Goal: Use online tool/utility: Utilize a website feature to perform a specific function

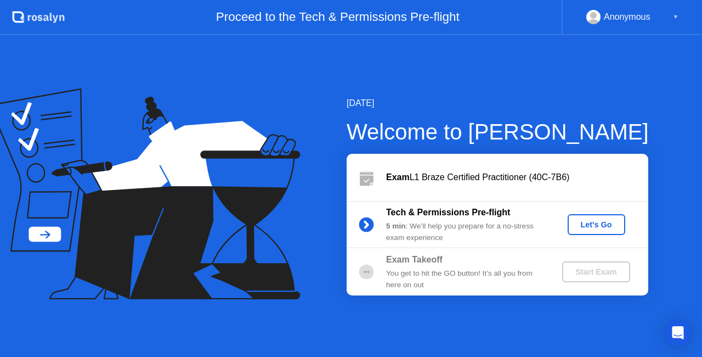
click at [594, 229] on div "Let's Go" at bounding box center [596, 224] width 49 height 9
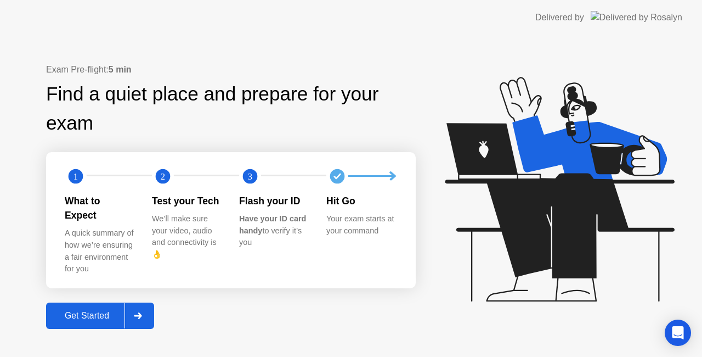
click at [91, 311] on div "Get Started" at bounding box center [86, 316] width 75 height 10
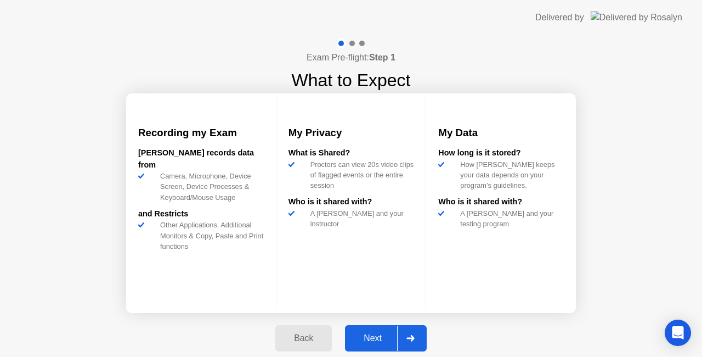
click at [363, 339] on div "Next" at bounding box center [372, 338] width 49 height 10
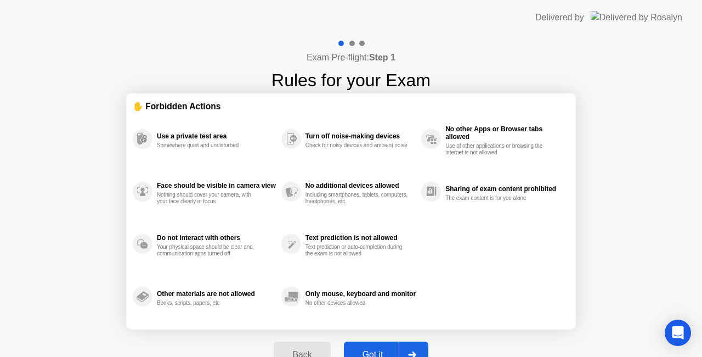
click at [392, 350] on div "Got it" at bounding box center [373, 355] width 52 height 10
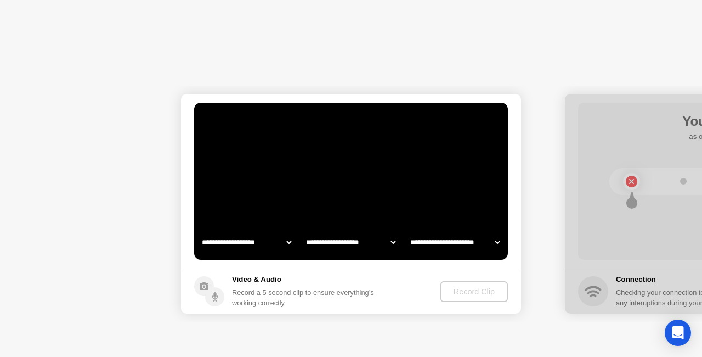
select select "**********"
select select "*******"
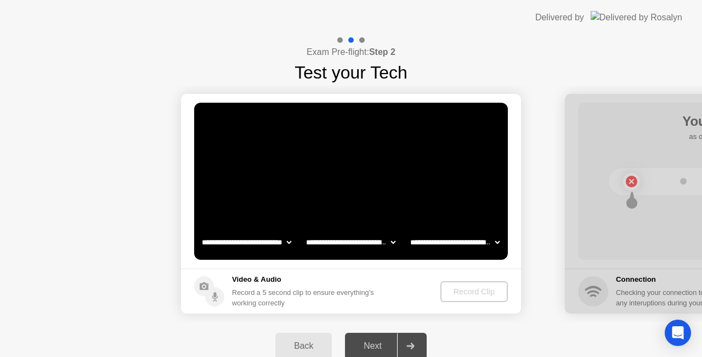
click at [372, 346] on div "Next" at bounding box center [372, 346] width 49 height 10
click at [381, 345] on div "Next" at bounding box center [372, 346] width 49 height 10
click at [483, 294] on div "Record Clip" at bounding box center [475, 291] width 59 height 9
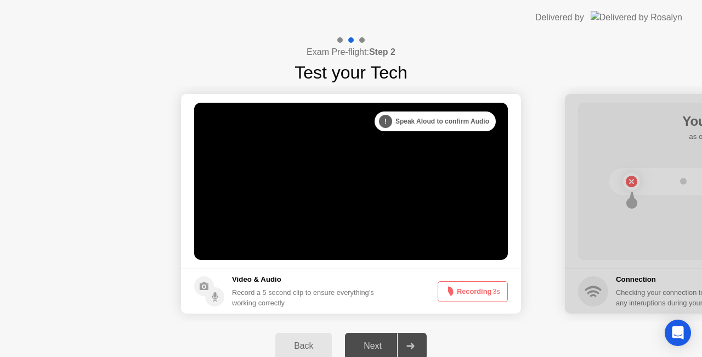
click at [483, 294] on button "Recording 3s" at bounding box center [473, 291] width 70 height 21
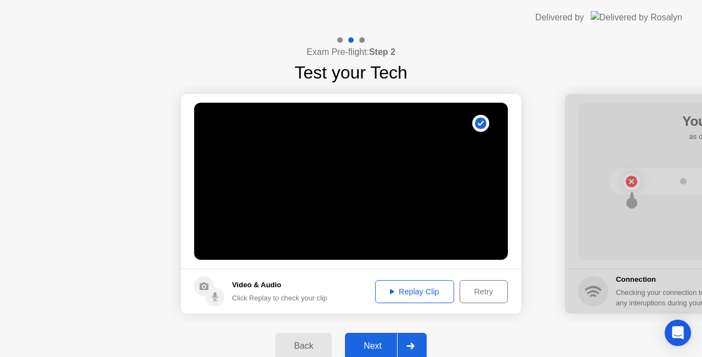
click at [389, 345] on div "Next" at bounding box center [372, 346] width 49 height 10
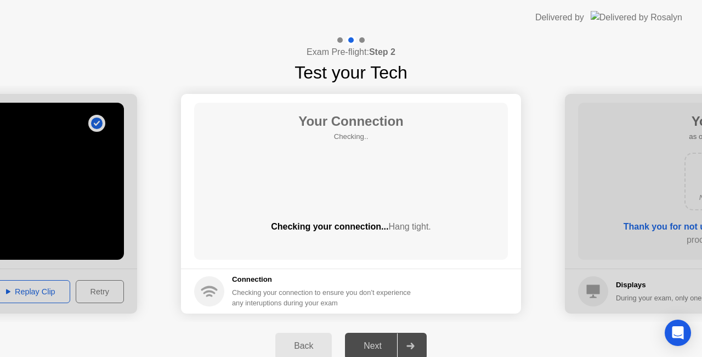
click at [389, 345] on div "Next" at bounding box center [372, 346] width 49 height 10
click at [407, 341] on div at bounding box center [410, 345] width 26 height 25
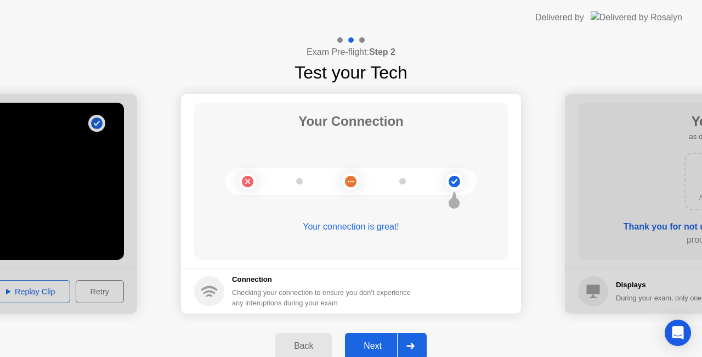
click at [473, 72] on div "Exam Pre-flight: Step 2 Test your Tech" at bounding box center [351, 60] width 702 height 50
click at [375, 345] on div "Next" at bounding box center [372, 346] width 49 height 10
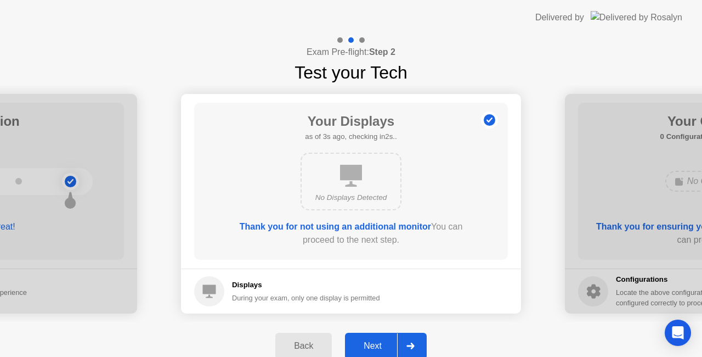
click at [374, 344] on div "Next" at bounding box center [372, 346] width 49 height 10
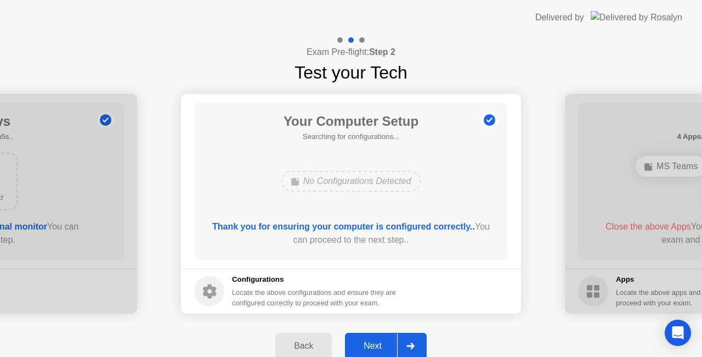
click at [374, 344] on div "Next" at bounding box center [372, 346] width 49 height 10
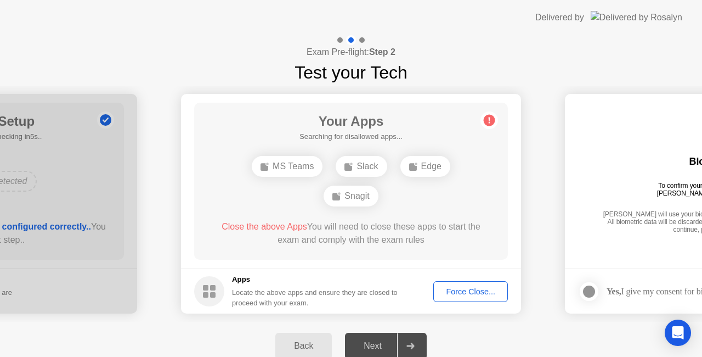
click at [374, 344] on div "Next" at bounding box center [372, 346] width 49 height 10
click at [379, 345] on div "Next" at bounding box center [372, 346] width 49 height 10
